Goal: Find specific page/section: Find specific page/section

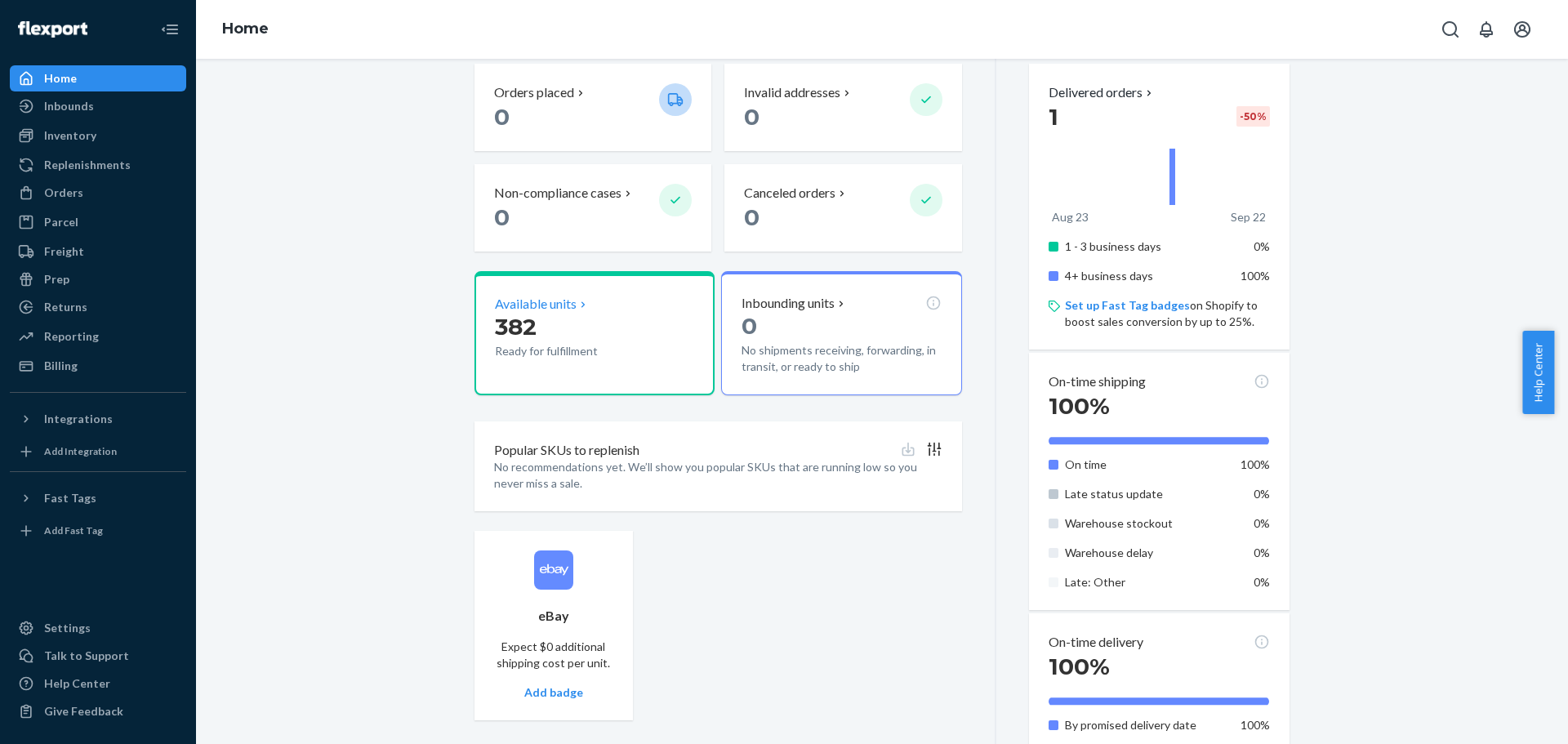
scroll to position [556, 0]
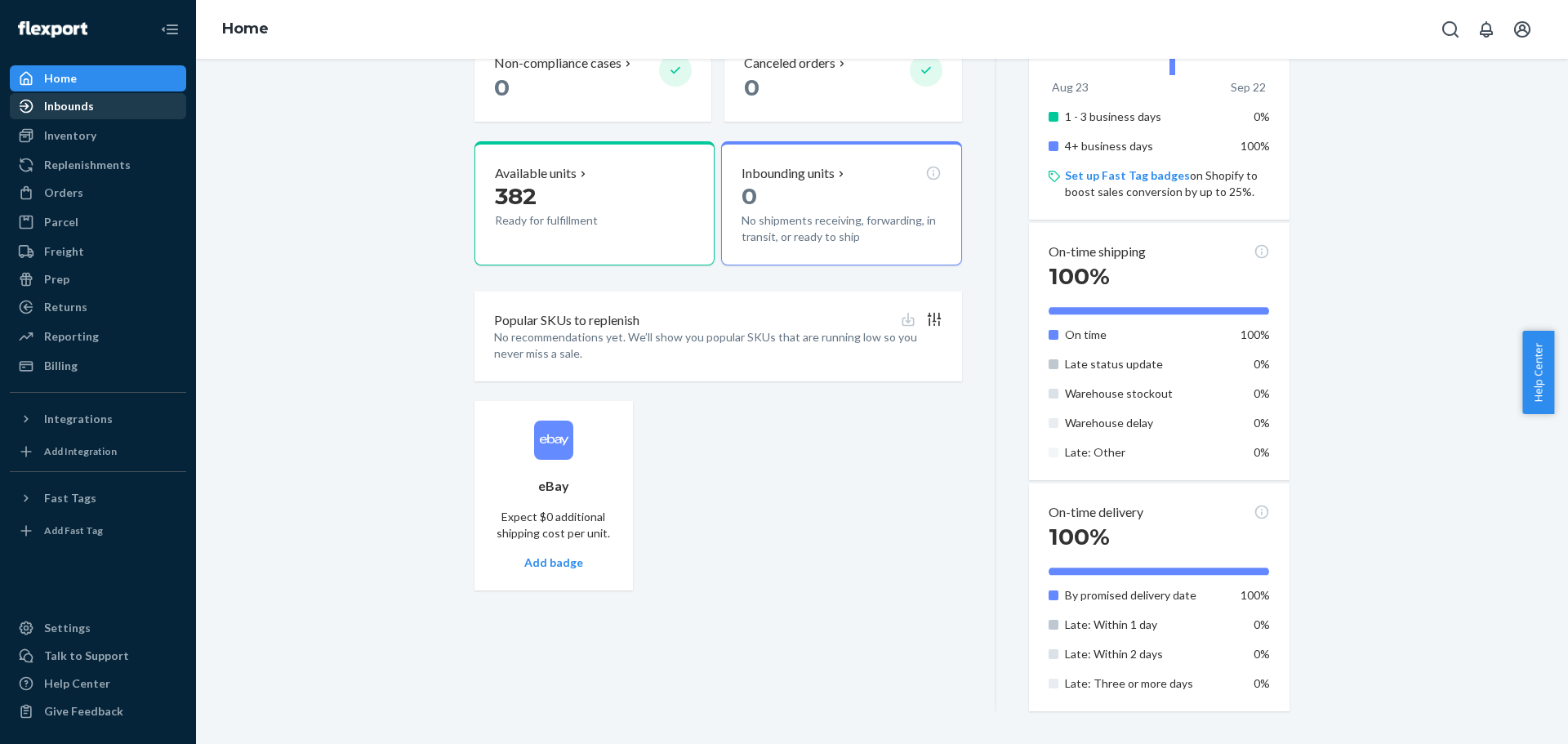
click at [84, 110] on div "Inbounds" at bounding box center [69, 106] width 49 height 16
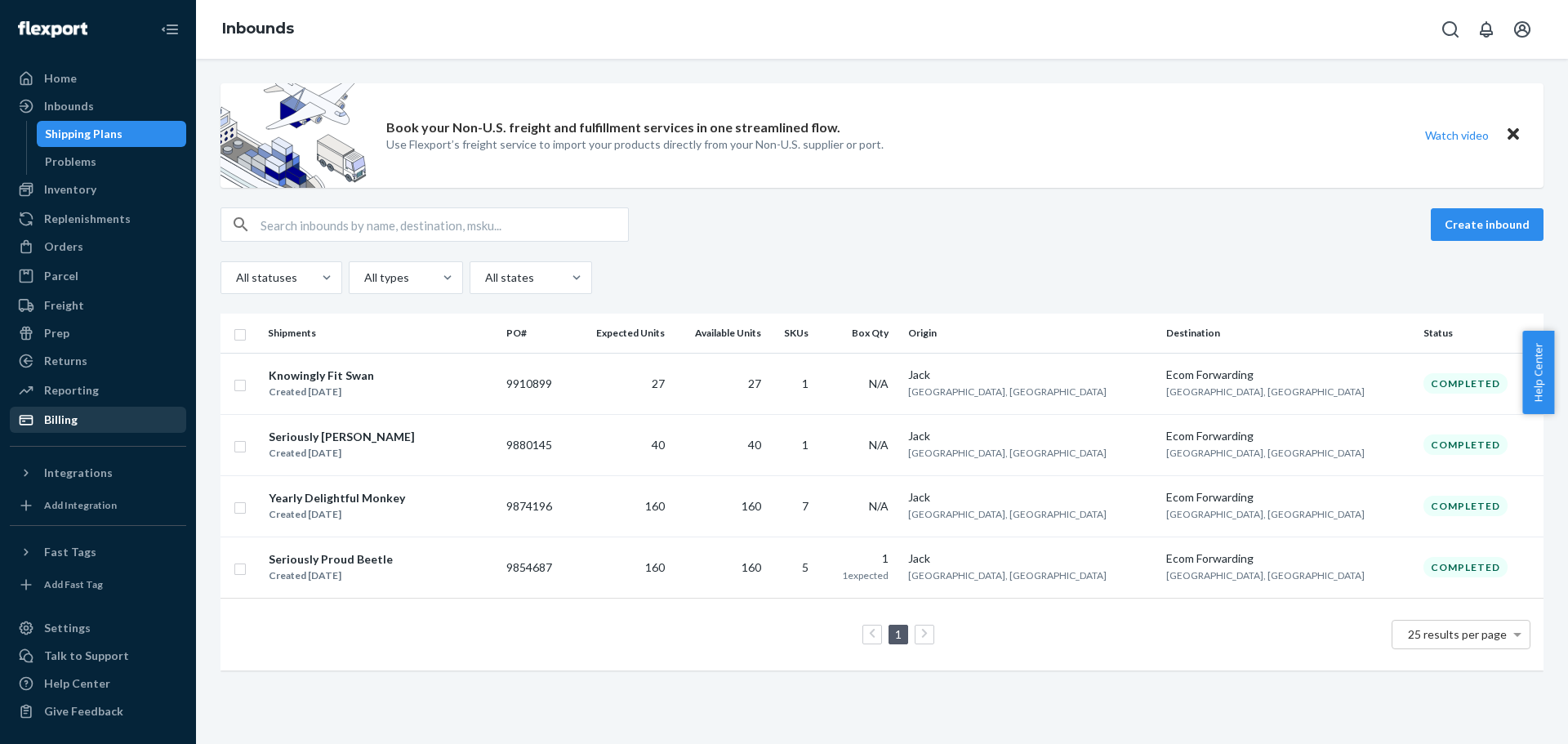
click at [95, 418] on div "Billing" at bounding box center [98, 420] width 173 height 23
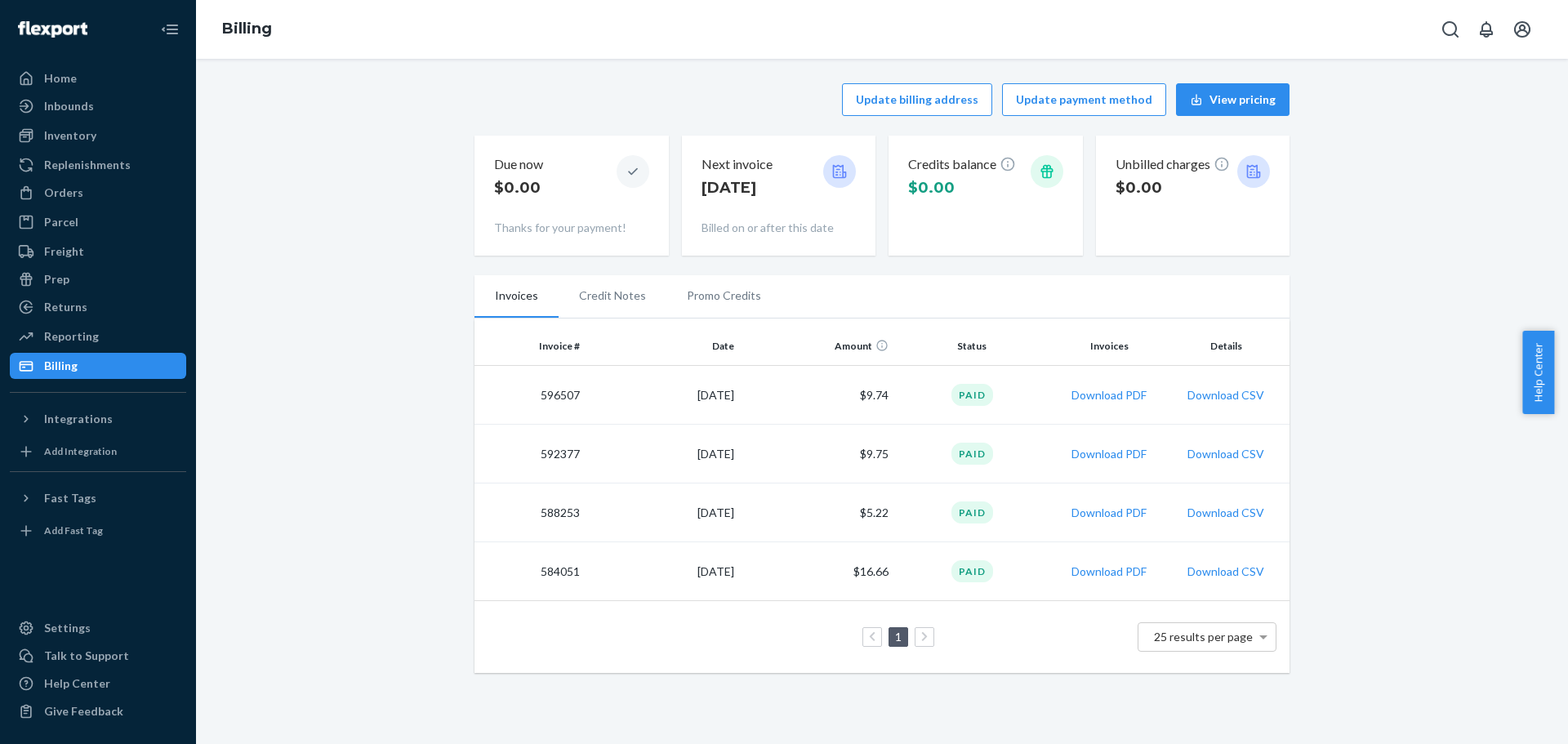
click at [543, 389] on td "596507" at bounding box center [530, 395] width 112 height 59
drag, startPoint x: 714, startPoint y: 459, endPoint x: 647, endPoint y: 400, distance: 89.3
click at [647, 400] on tbody "596507 [DATE] $9.74 Paid Download PDF Download CSV 592377 [DATE] $9.75 Paid Dow…" at bounding box center [882, 483] width 815 height 235
